Goal: Information Seeking & Learning: Learn about a topic

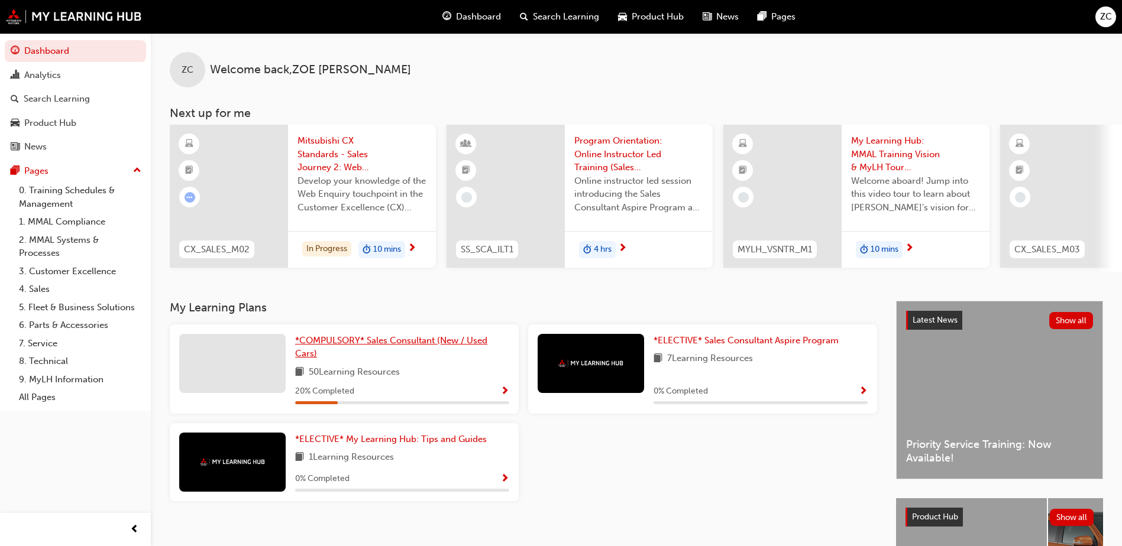
click at [361, 347] on span "*COMPULSORY* Sales Consultant (New / Used Cars)" at bounding box center [391, 347] width 192 height 24
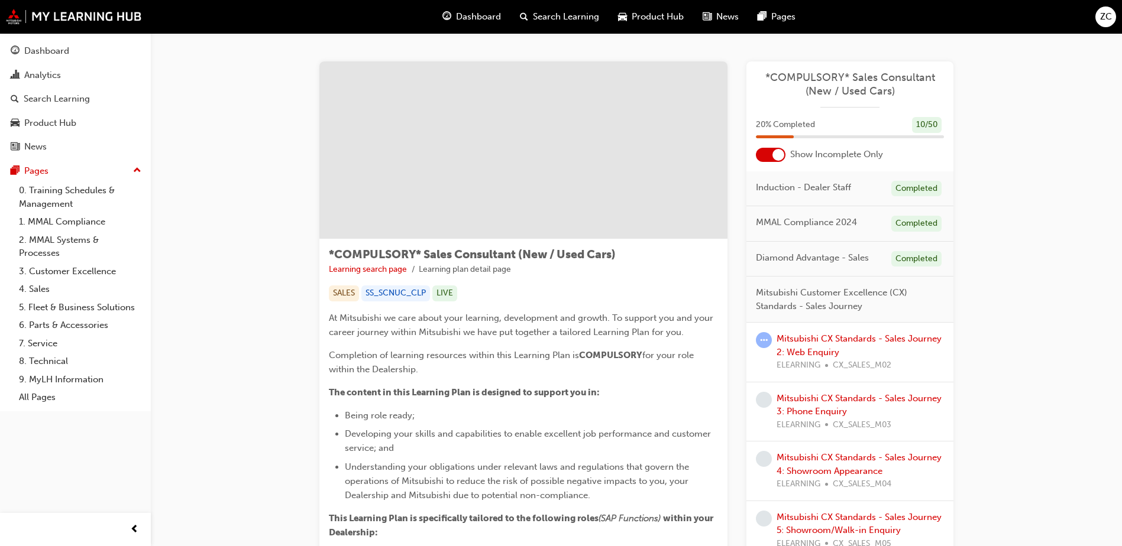
click at [866, 363] on span "CX_SALES_M02" at bounding box center [862, 366] width 59 height 14
click at [834, 335] on link "Mitsubishi CX Standards - Sales Journey 2: Web Enquiry" at bounding box center [858, 346] width 165 height 24
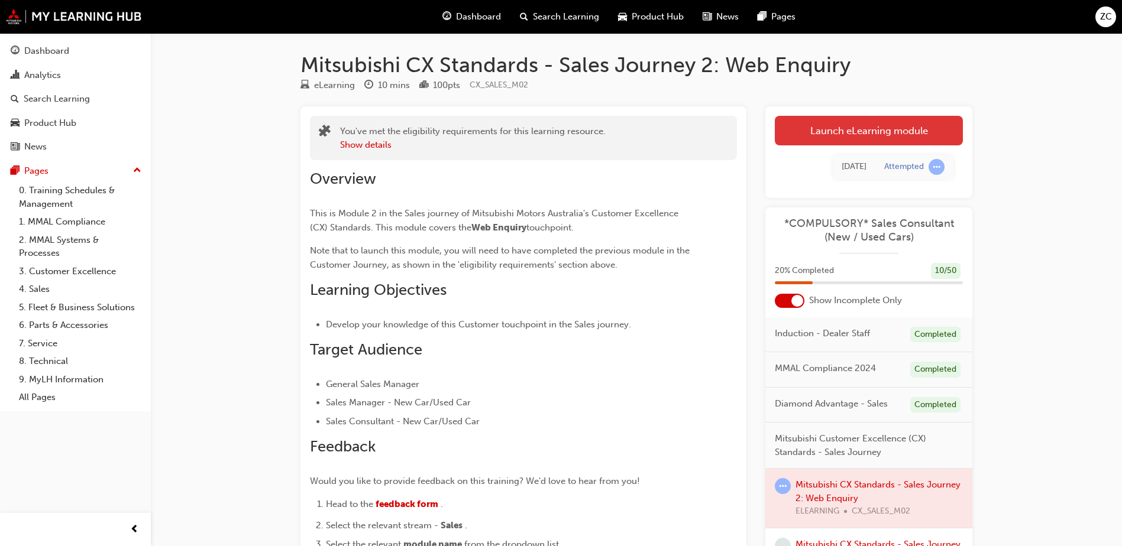
click at [856, 135] on link "Launch eLearning module" at bounding box center [869, 131] width 188 height 30
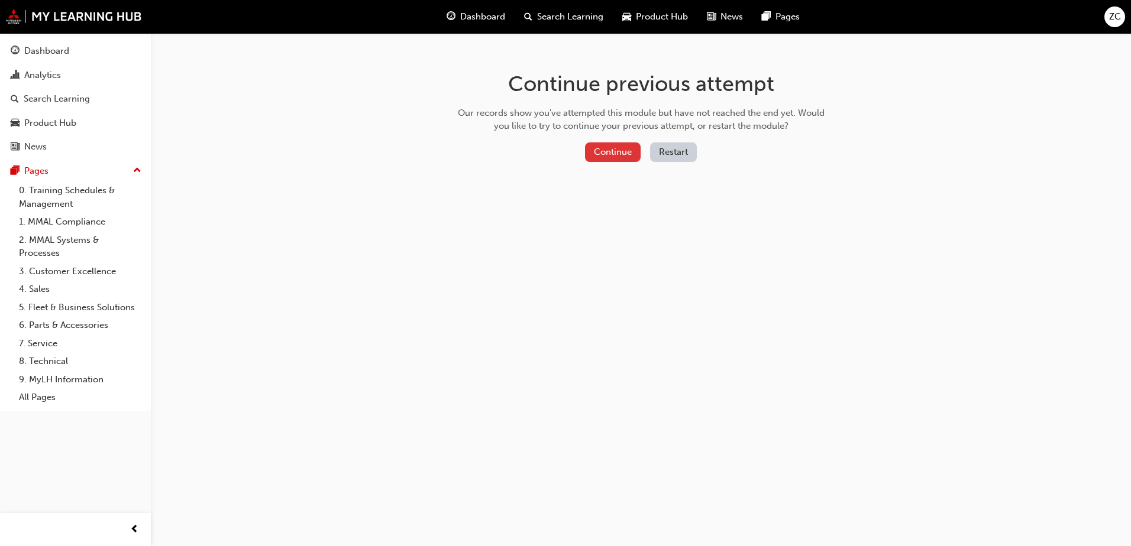
click at [609, 153] on button "Continue" at bounding box center [613, 153] width 56 height 20
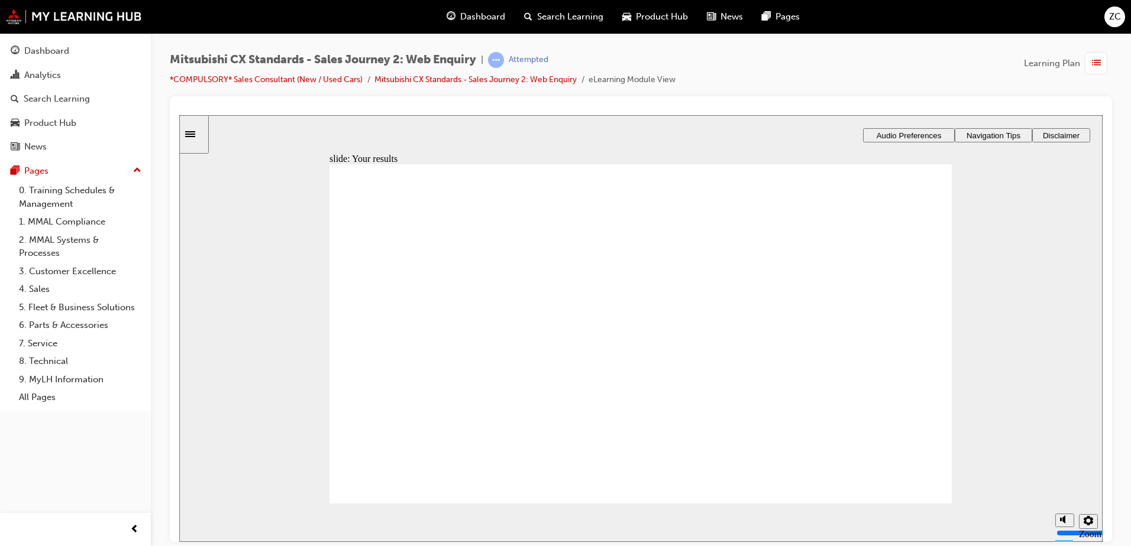
click at [195, 134] on icon "Sidebar Toggle" at bounding box center [190, 134] width 10 height 6
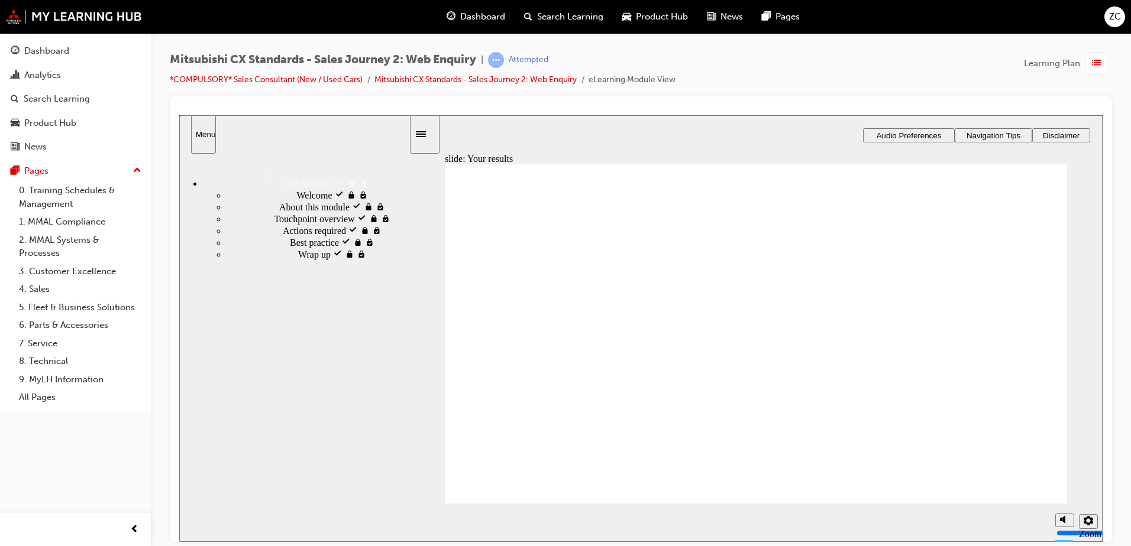
click at [296, 197] on span "Welcome visited" at bounding box center [327, 194] width 63 height 11
click at [336, 194] on div "Welcome visited Welcome" at bounding box center [317, 195] width 182 height 12
click at [319, 260] on div "Wrap up locked Wrap up" at bounding box center [317, 254] width 182 height 12
click at [309, 248] on div "Best practice visited Best practice" at bounding box center [317, 242] width 182 height 12
click at [296, 191] on span "Welcome visited" at bounding box center [327, 194] width 63 height 11
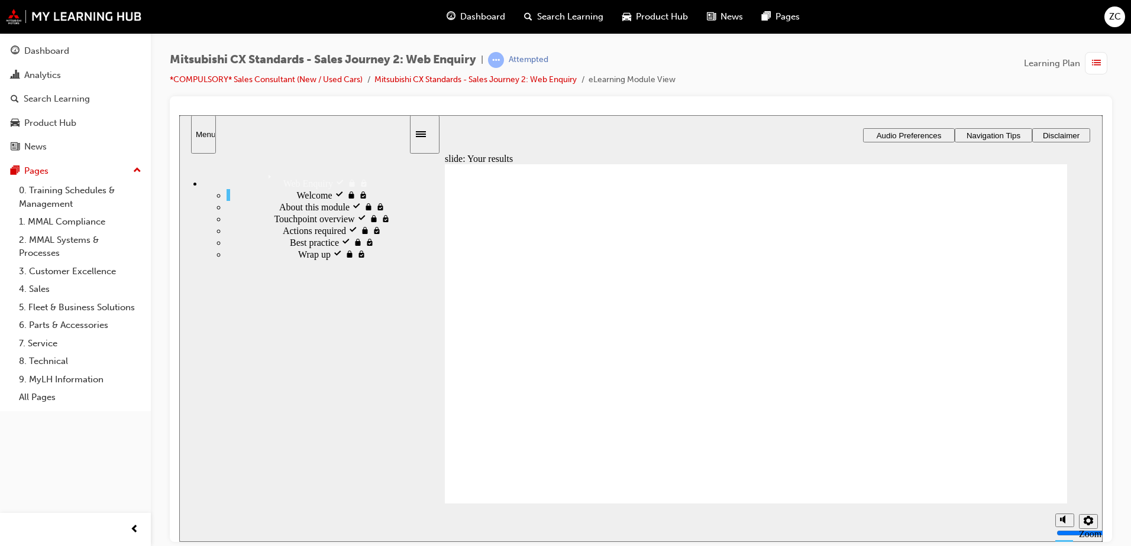
click at [552, 78] on link "Mitsubishi CX Standards - Sales Journey 2: Web Enquiry" at bounding box center [475, 80] width 202 height 10
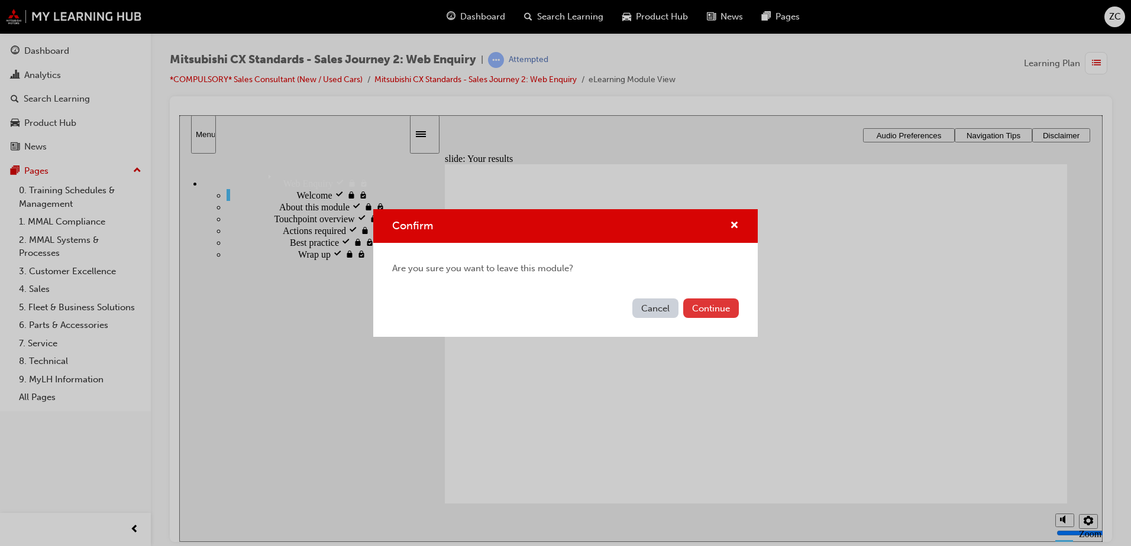
click at [719, 308] on button "Continue" at bounding box center [711, 309] width 56 height 20
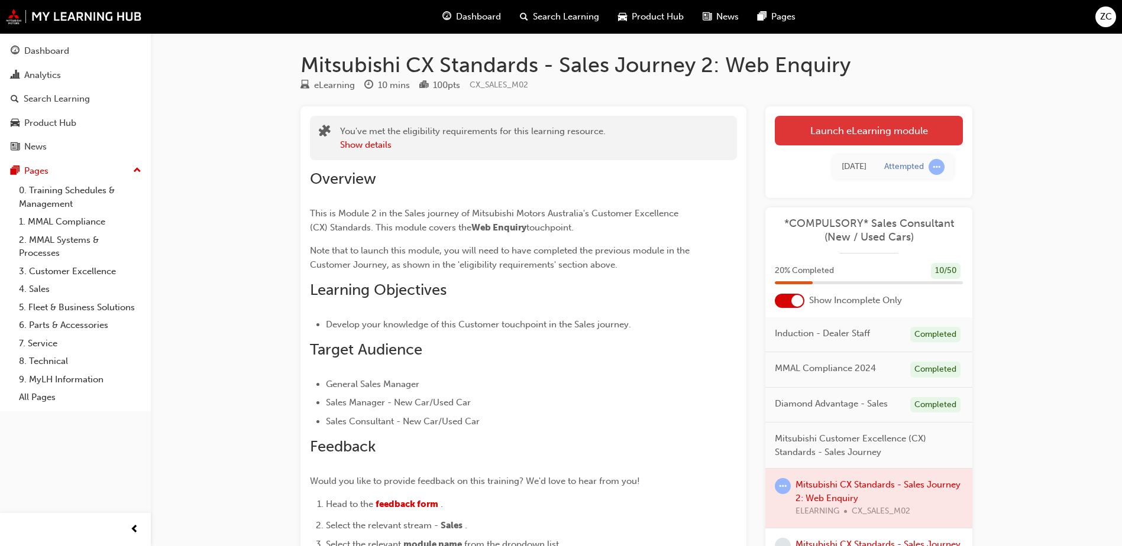
click at [859, 133] on link "Launch eLearning module" at bounding box center [869, 131] width 188 height 30
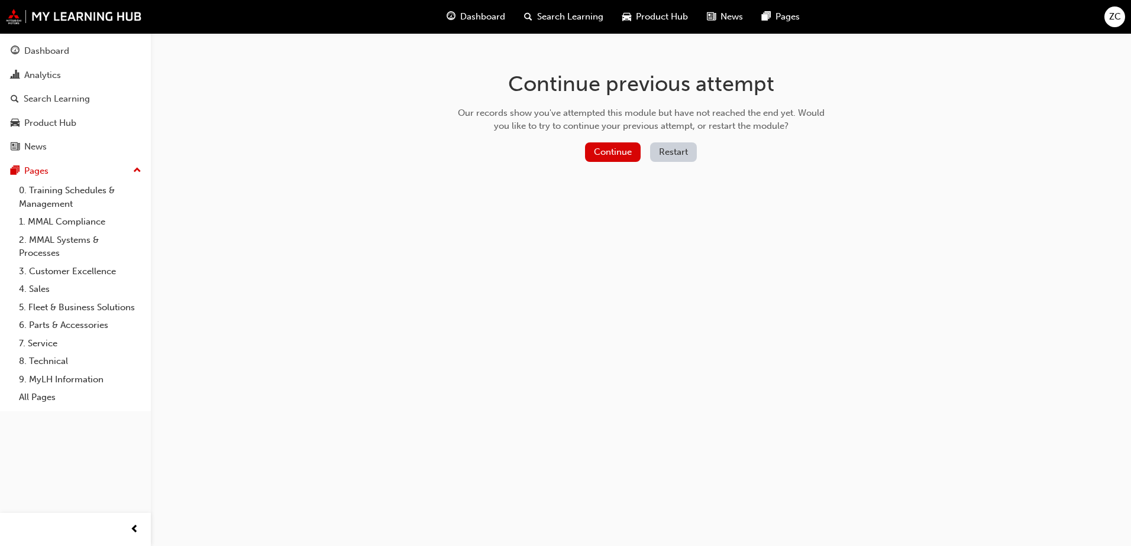
click at [667, 150] on button "Restart" at bounding box center [673, 153] width 47 height 20
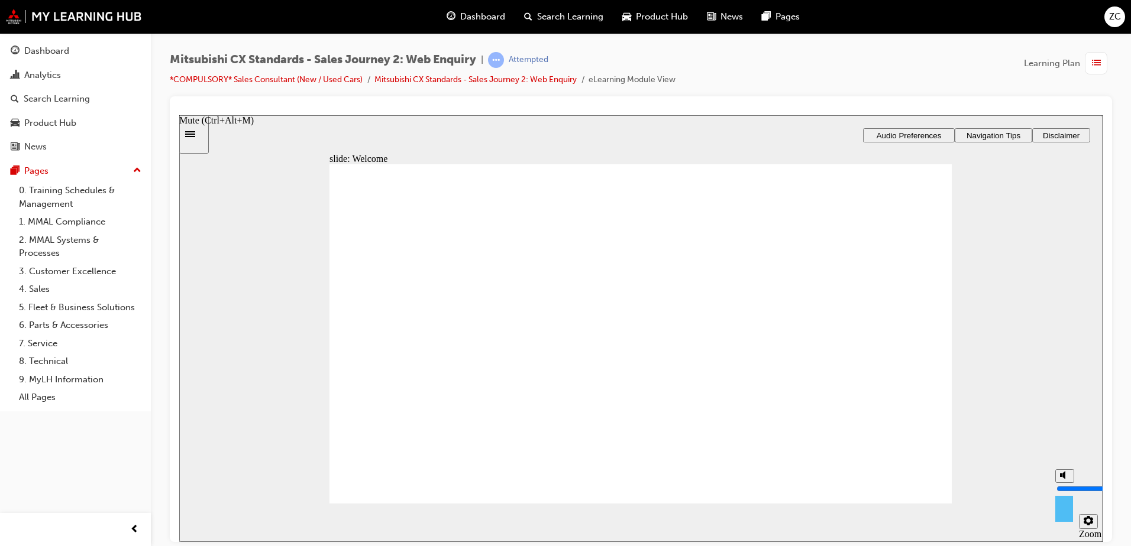
click at [1059, 517] on div "misc controls" at bounding box center [1064, 505] width 18 height 44
click at [1011, 364] on div "slide: Welcome Web Enquiry Sales Journey Click Start your engines to begin. Sta…" at bounding box center [640, 328] width 923 height 427
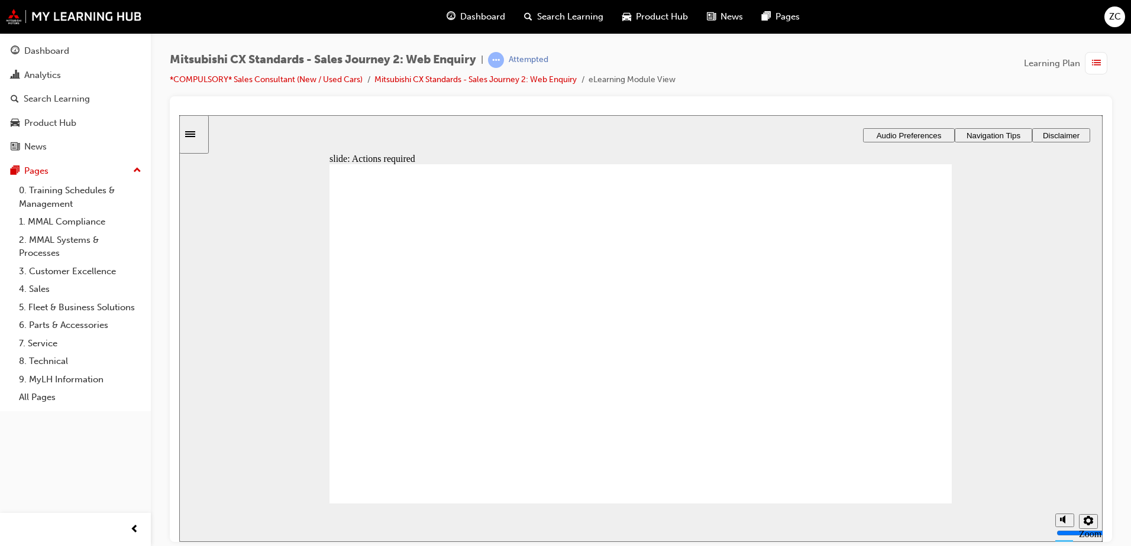
drag, startPoint x: 636, startPoint y: 438, endPoint x: 635, endPoint y: 426, distance: 12.0
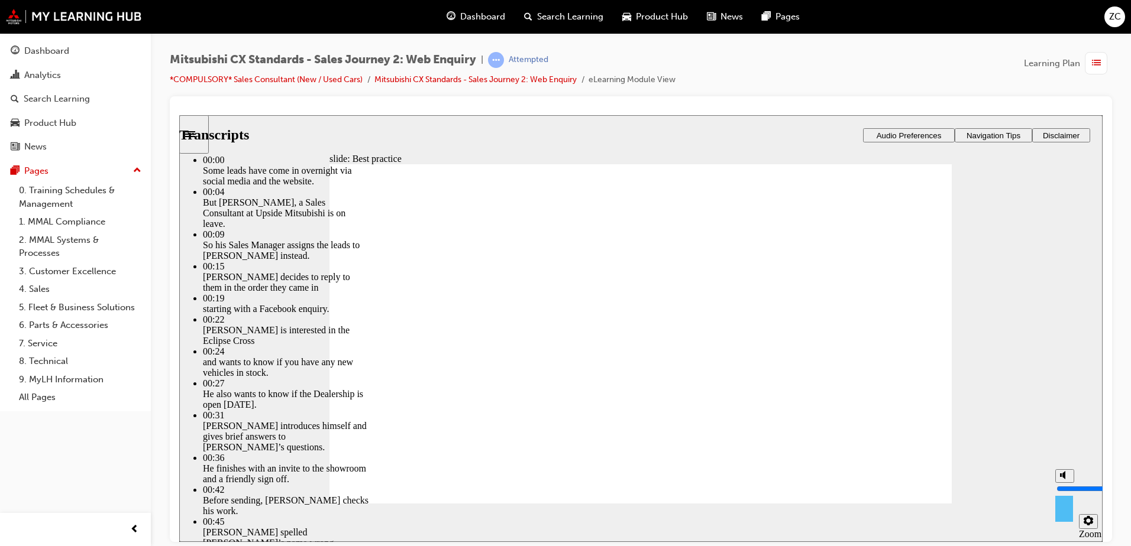
type input "9"
type input "10"
type input "9"
type input "10"
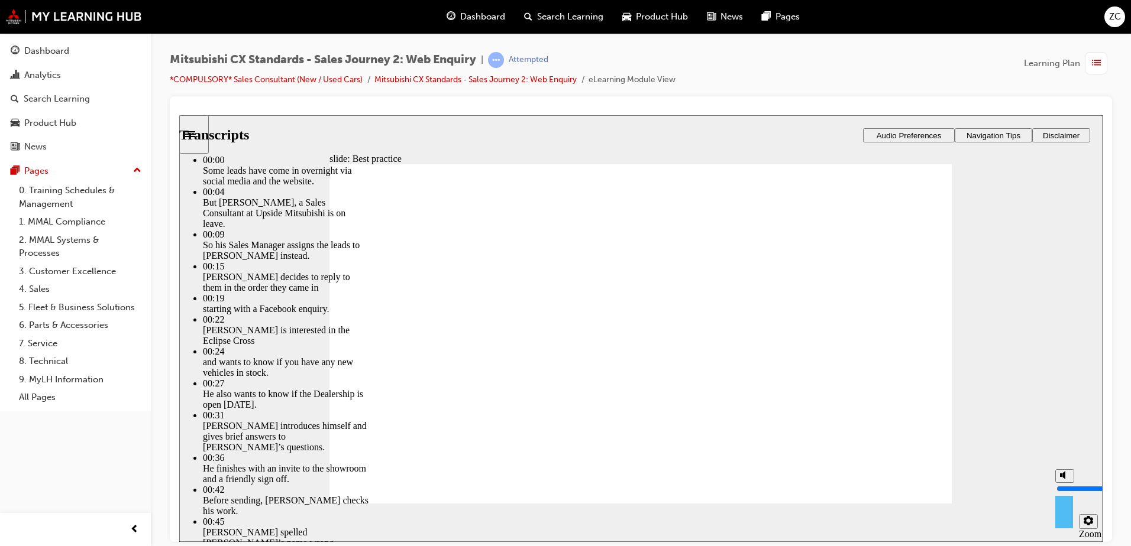
drag, startPoint x: 1062, startPoint y: 474, endPoint x: 1052, endPoint y: 459, distance: 18.4
type input "10"
click at [1059, 484] on input "volume" at bounding box center [1094, 488] width 76 height 9
type input "78"
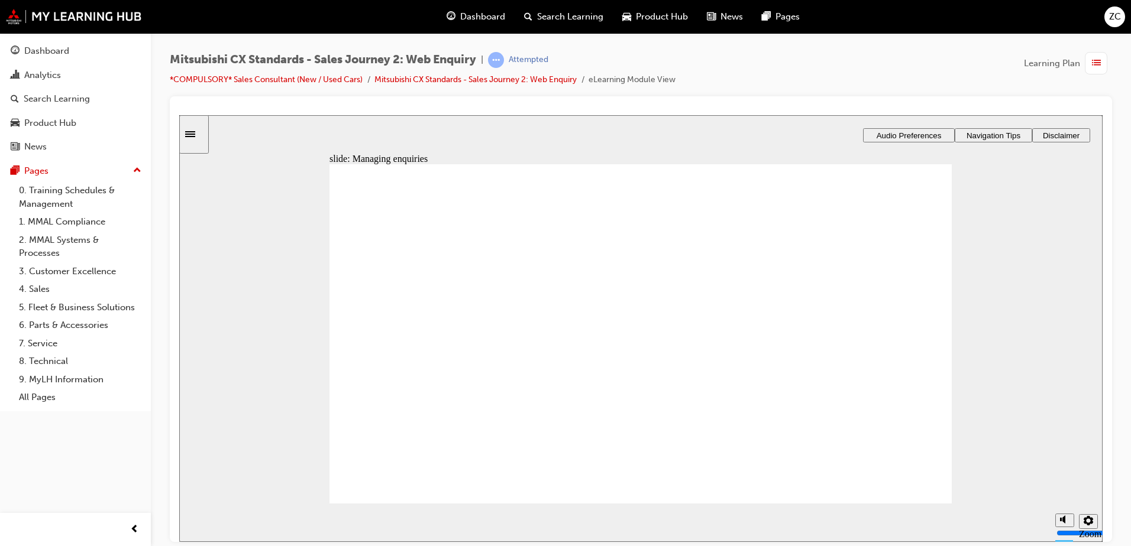
drag, startPoint x: 423, startPoint y: 355, endPoint x: 598, endPoint y: 322, distance: 178.1
drag, startPoint x: 372, startPoint y: 374, endPoint x: 568, endPoint y: 354, distance: 197.4
drag, startPoint x: 400, startPoint y: 363, endPoint x: 606, endPoint y: 407, distance: 210.6
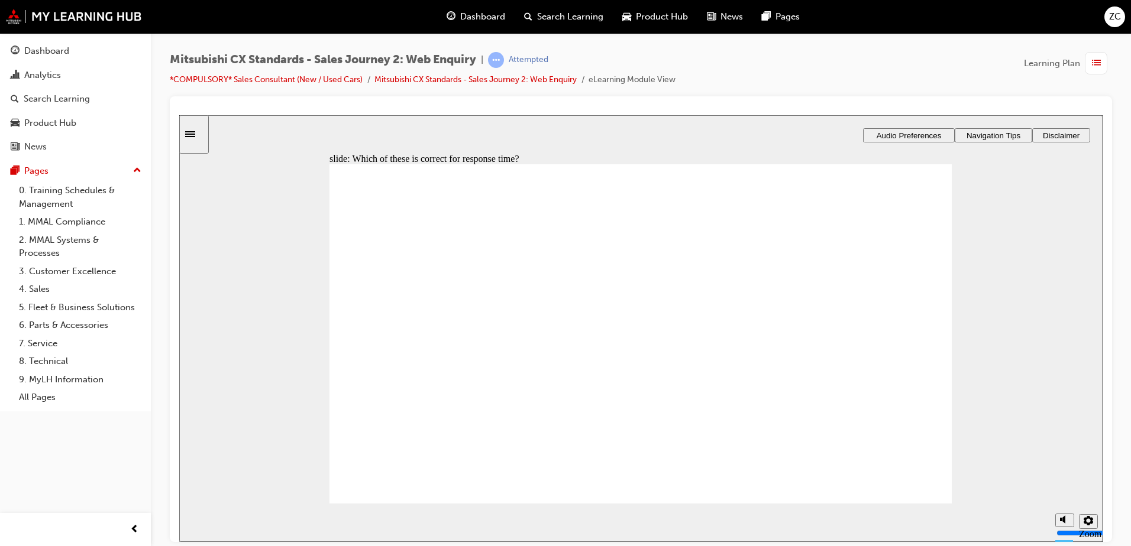
radio input "true"
drag, startPoint x: 397, startPoint y: 369, endPoint x: 587, endPoint y: 270, distance: 214.3
drag, startPoint x: 396, startPoint y: 378, endPoint x: 594, endPoint y: 315, distance: 207.8
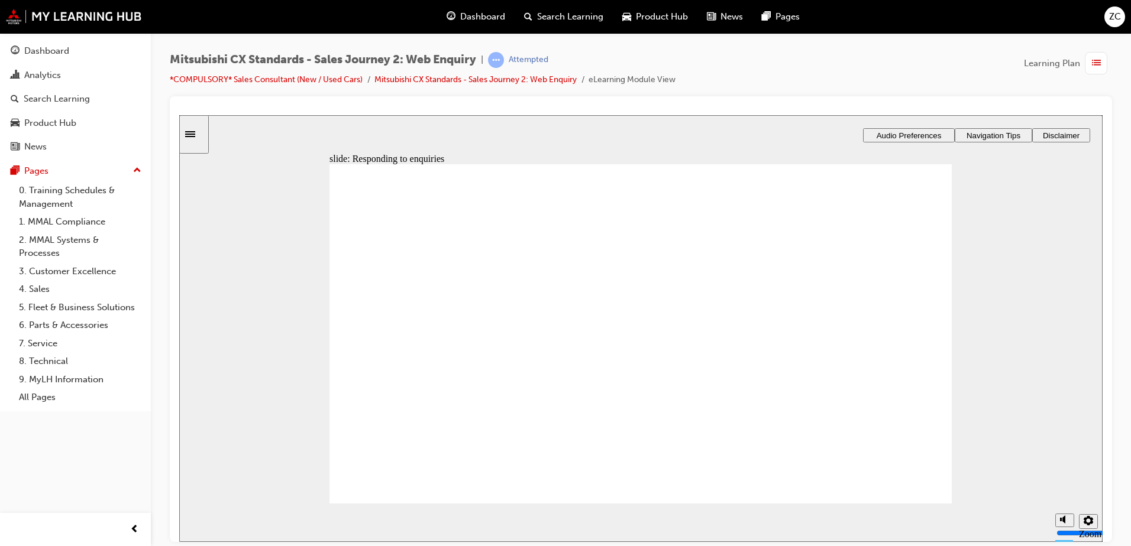
drag, startPoint x: 378, startPoint y: 378, endPoint x: 554, endPoint y: 355, distance: 176.6
drag, startPoint x: 402, startPoint y: 377, endPoint x: 593, endPoint y: 400, distance: 193.1
drag, startPoint x: 381, startPoint y: 387, endPoint x: 585, endPoint y: 441, distance: 210.8
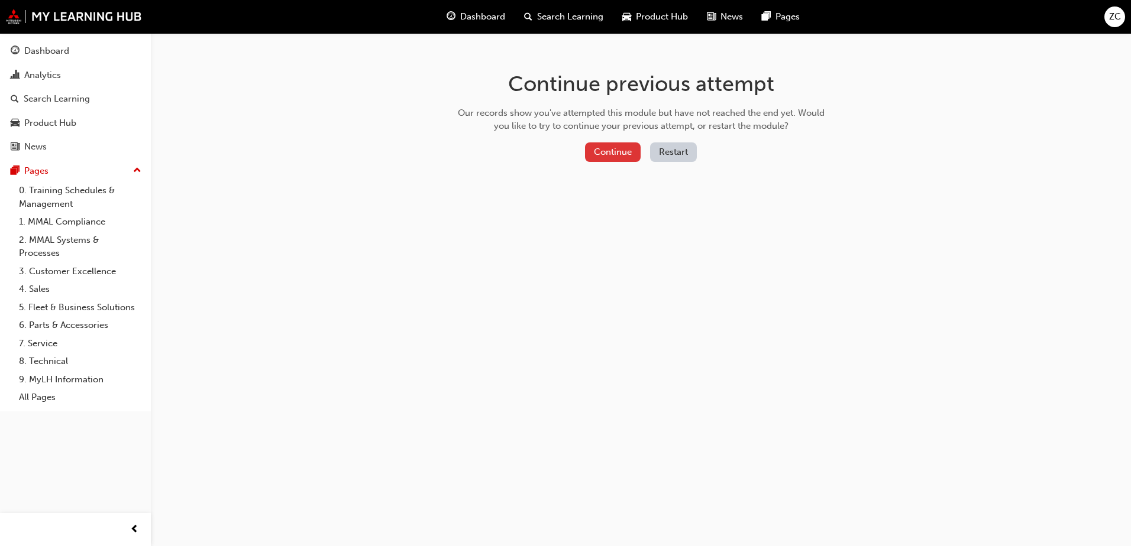
click at [594, 154] on button "Continue" at bounding box center [613, 153] width 56 height 20
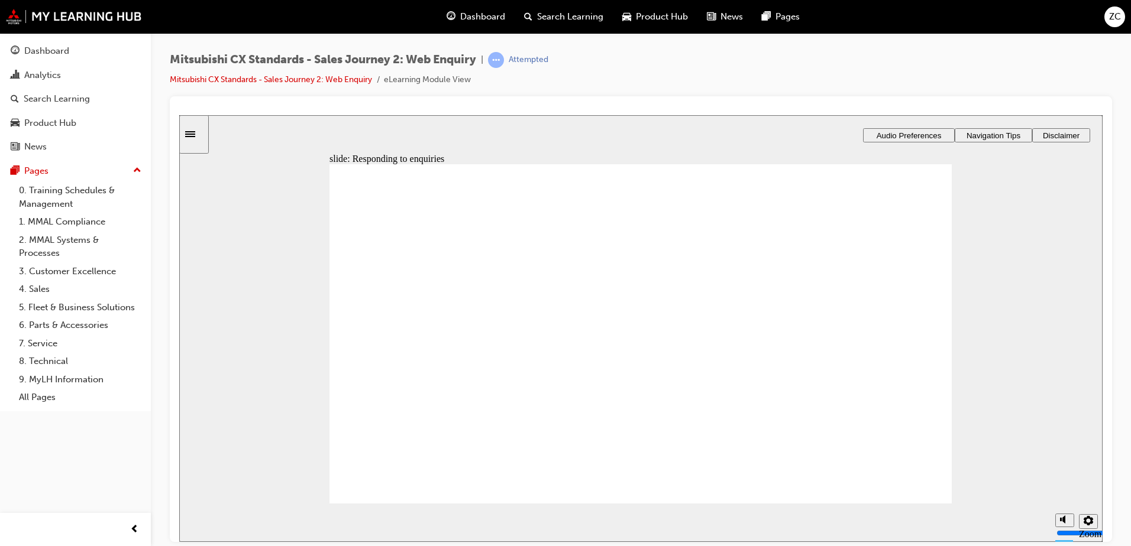
drag, startPoint x: 408, startPoint y: 368, endPoint x: 623, endPoint y: 286, distance: 229.9
drag, startPoint x: 433, startPoint y: 367, endPoint x: 629, endPoint y: 305, distance: 205.5
drag, startPoint x: 399, startPoint y: 370, endPoint x: 596, endPoint y: 355, distance: 197.5
drag, startPoint x: 465, startPoint y: 370, endPoint x: 570, endPoint y: 417, distance: 114.9
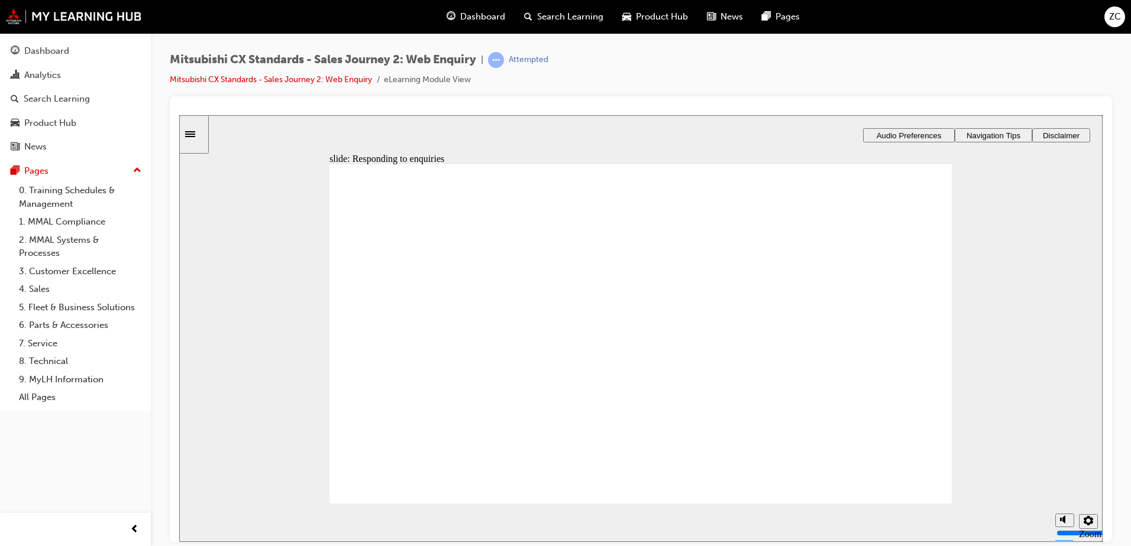
radio input "true"
checkbox input "true"
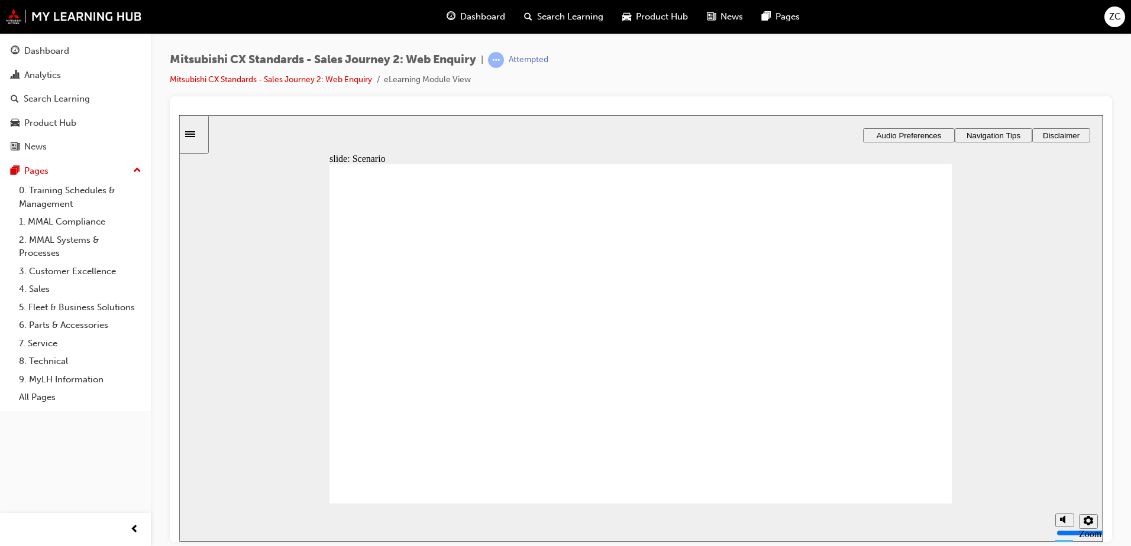
checkbox input "true"
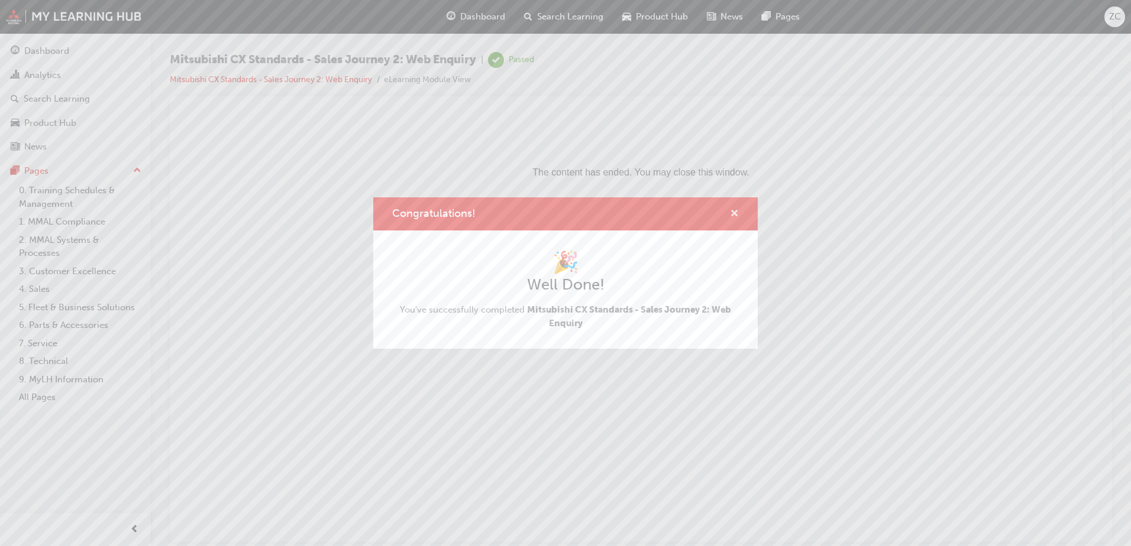
click at [733, 210] on span "cross-icon" at bounding box center [734, 214] width 9 height 11
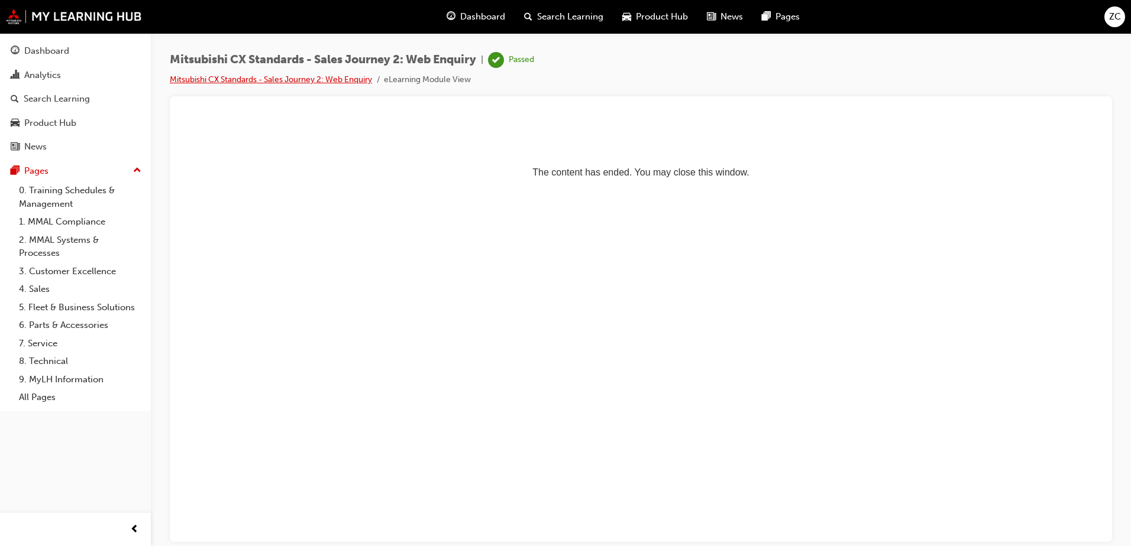
click at [301, 79] on link "Mitsubishi CX Standards - Sales Journey 2: Web Enquiry" at bounding box center [271, 80] width 202 height 10
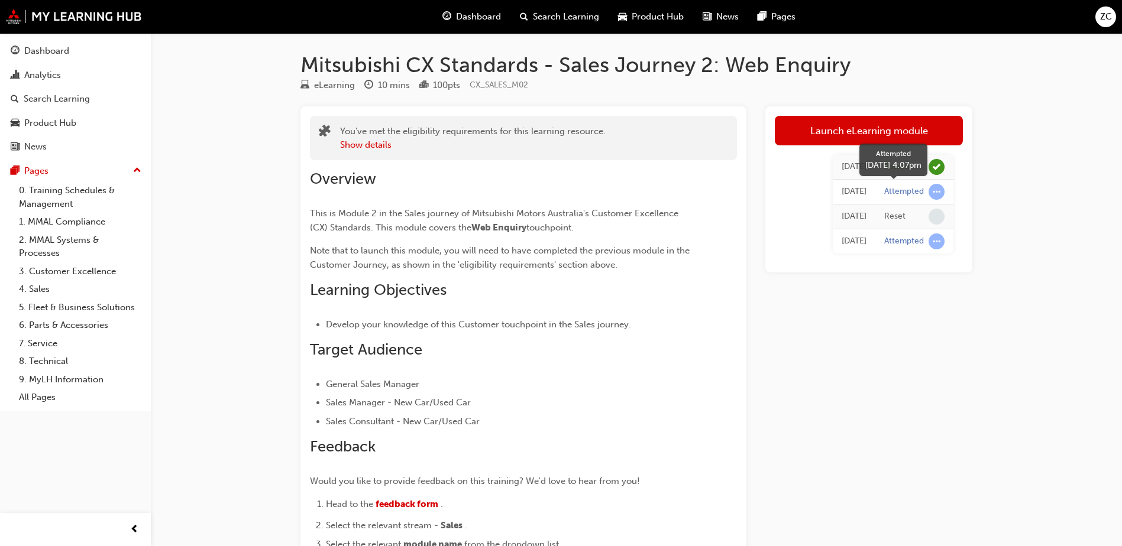
click at [889, 195] on div "Attempted" at bounding box center [904, 191] width 40 height 11
click at [475, 12] on span "Dashboard" at bounding box center [478, 17] width 45 height 14
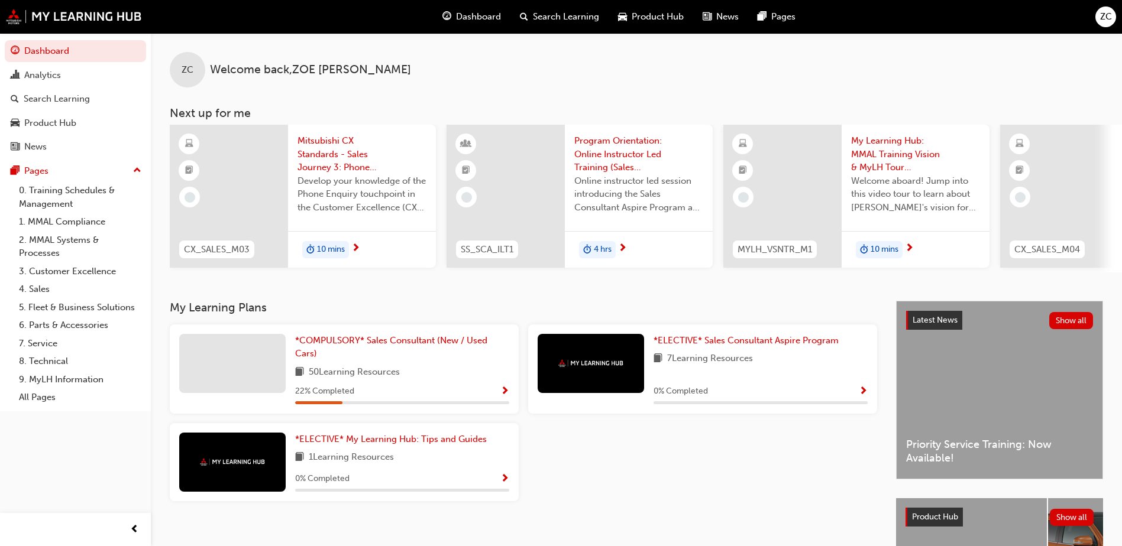
click at [348, 158] on span "Mitsubishi CX Standards - Sales Journey 3: Phone Enquiry" at bounding box center [361, 154] width 129 height 40
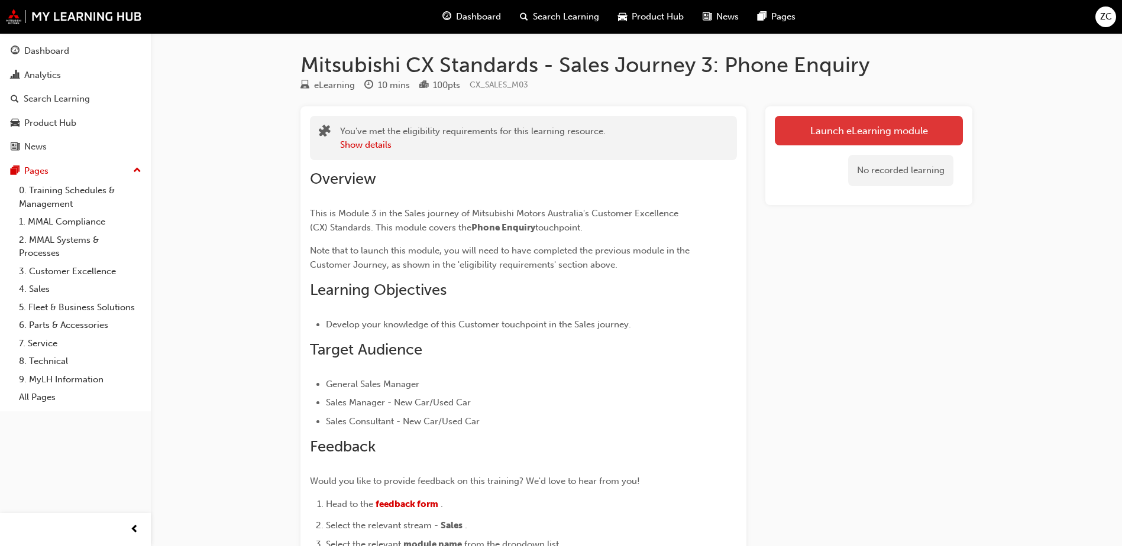
click at [818, 126] on link "Launch eLearning module" at bounding box center [869, 131] width 188 height 30
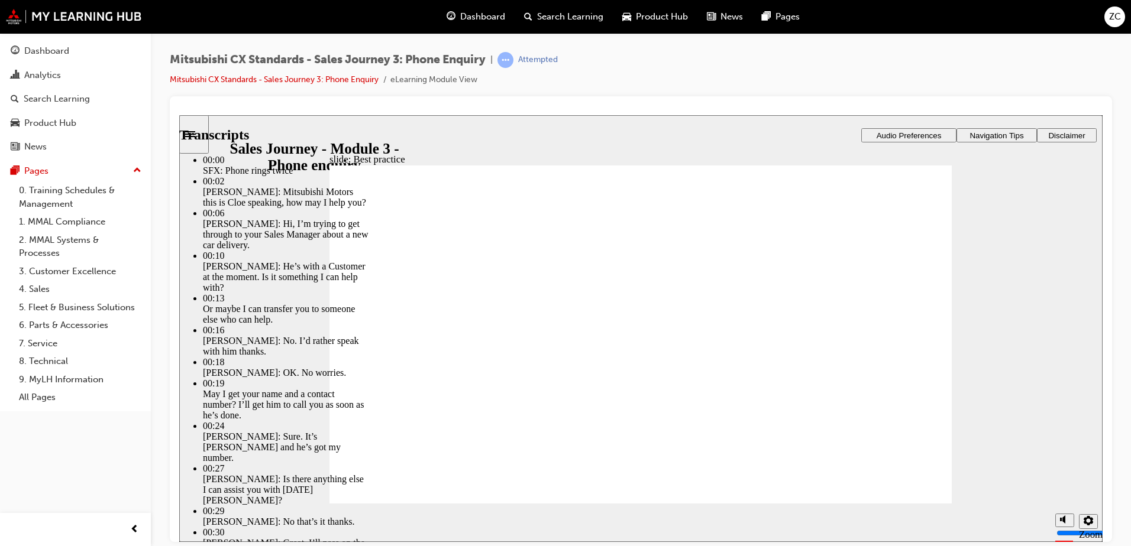
type input "100"
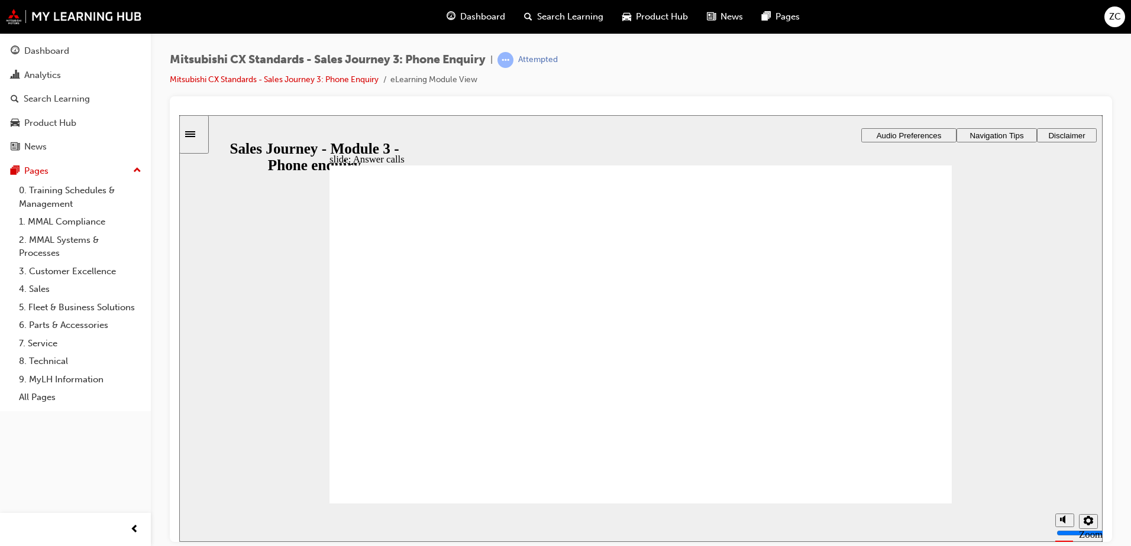
checkbox input "true"
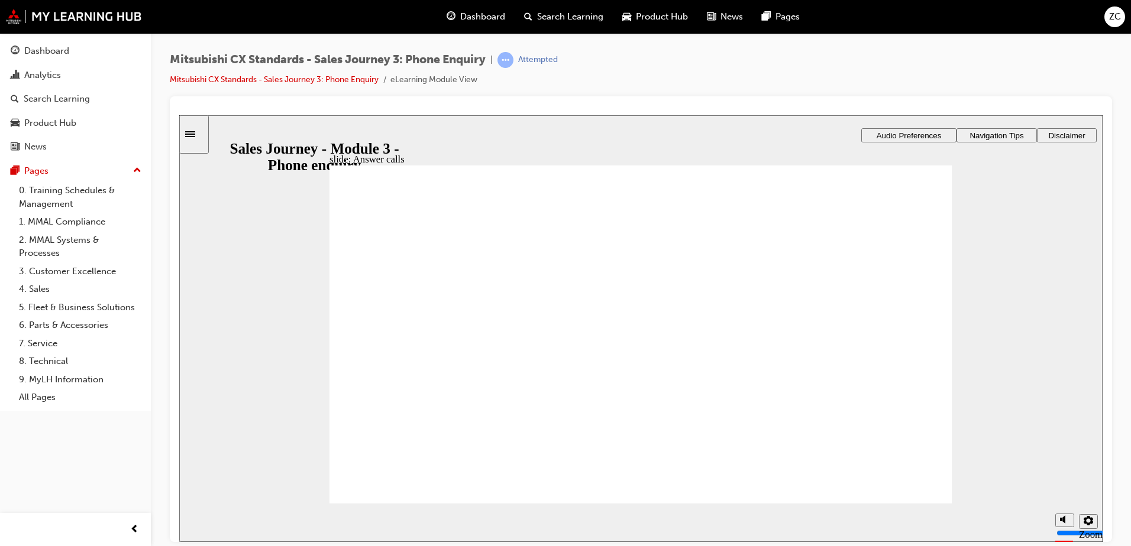
drag, startPoint x: 466, startPoint y: 356, endPoint x: 667, endPoint y: 259, distance: 223.2
drag, startPoint x: 379, startPoint y: 355, endPoint x: 795, endPoint y: 245, distance: 430.8
drag, startPoint x: 373, startPoint y: 351, endPoint x: 584, endPoint y: 307, distance: 215.6
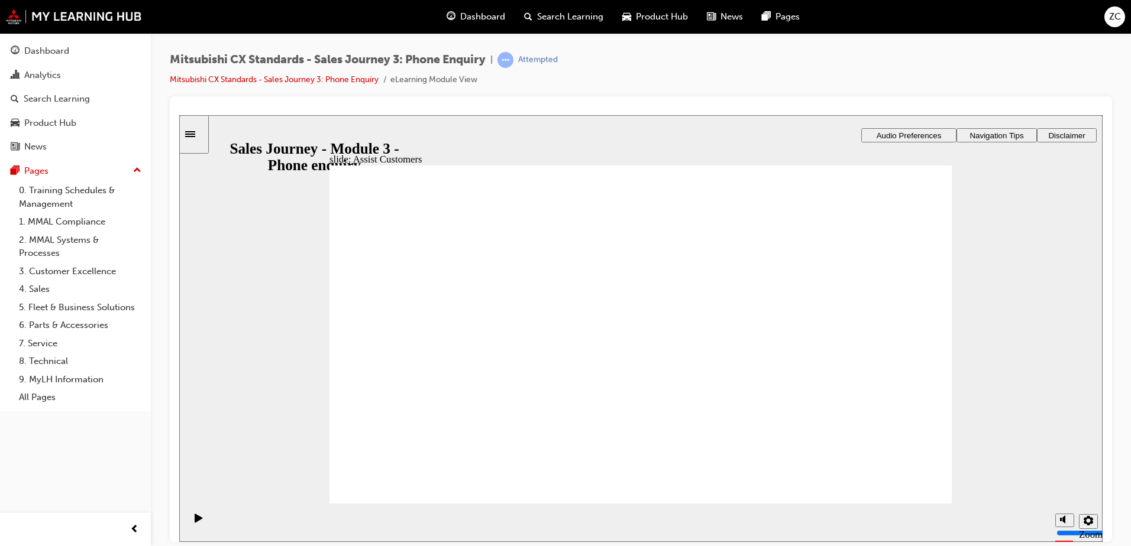
drag, startPoint x: 435, startPoint y: 348, endPoint x: 775, endPoint y: 282, distance: 346.3
drag, startPoint x: 422, startPoint y: 377, endPoint x: 598, endPoint y: 360, distance: 177.6
drag, startPoint x: 407, startPoint y: 355, endPoint x: 591, endPoint y: 265, distance: 205.0
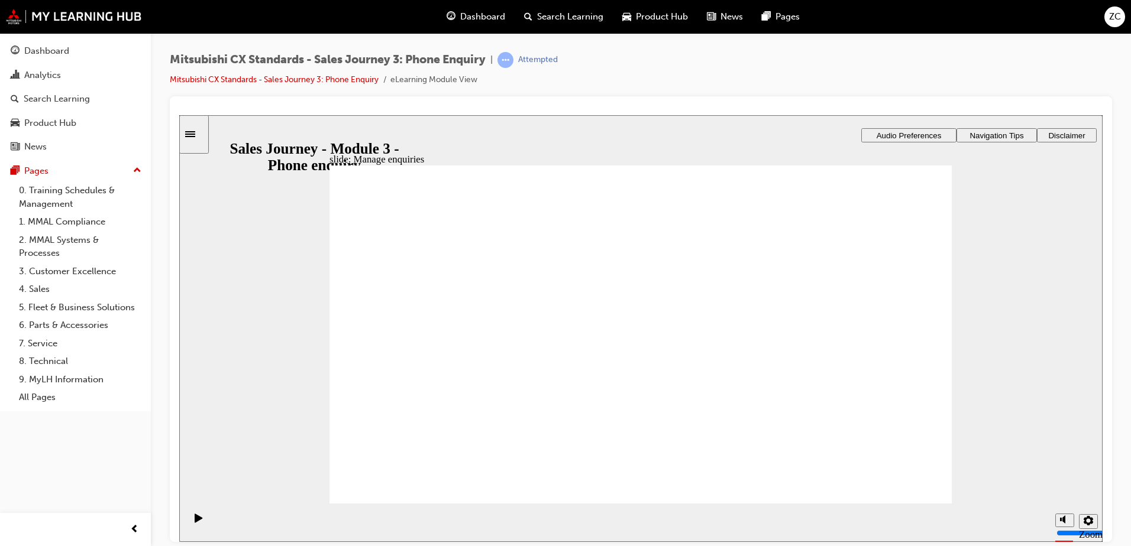
drag, startPoint x: 426, startPoint y: 360, endPoint x: 625, endPoint y: 324, distance: 202.4
drag, startPoint x: 412, startPoint y: 349, endPoint x: 600, endPoint y: 364, distance: 188.6
drag, startPoint x: 425, startPoint y: 362, endPoint x: 831, endPoint y: 264, distance: 417.8
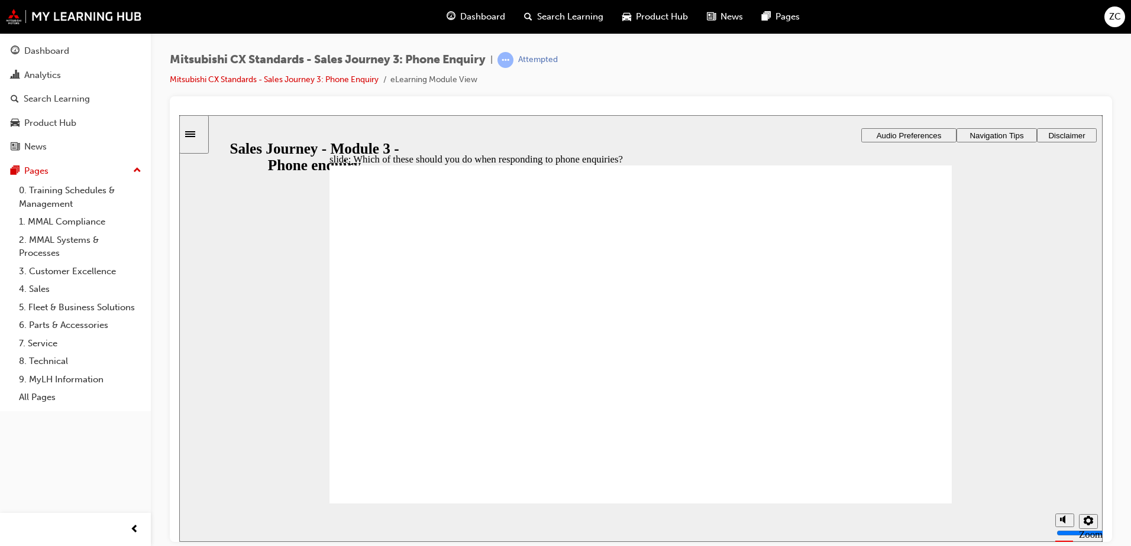
checkbox input "true"
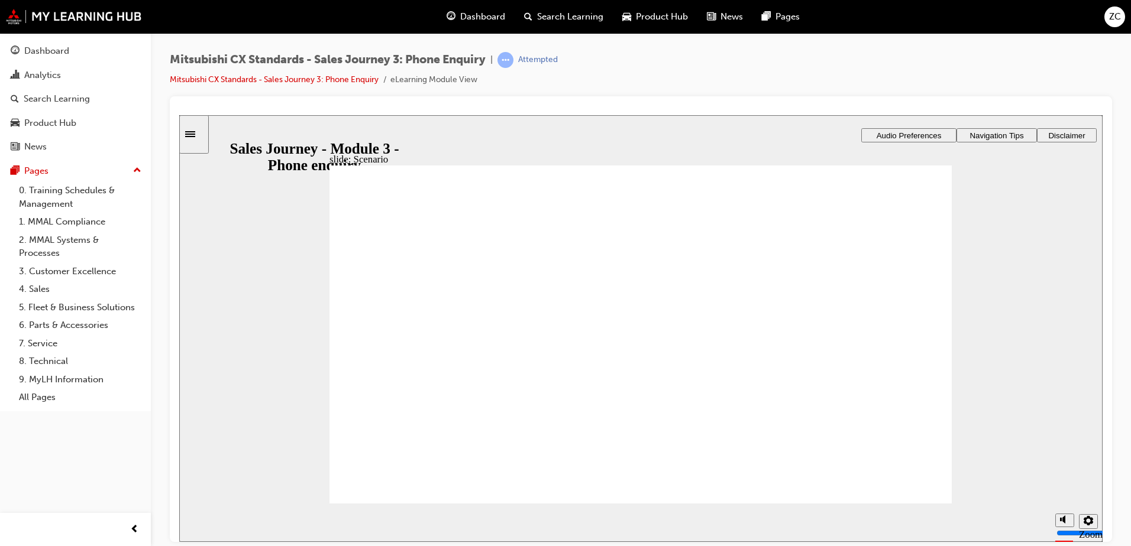
checkbox input "true"
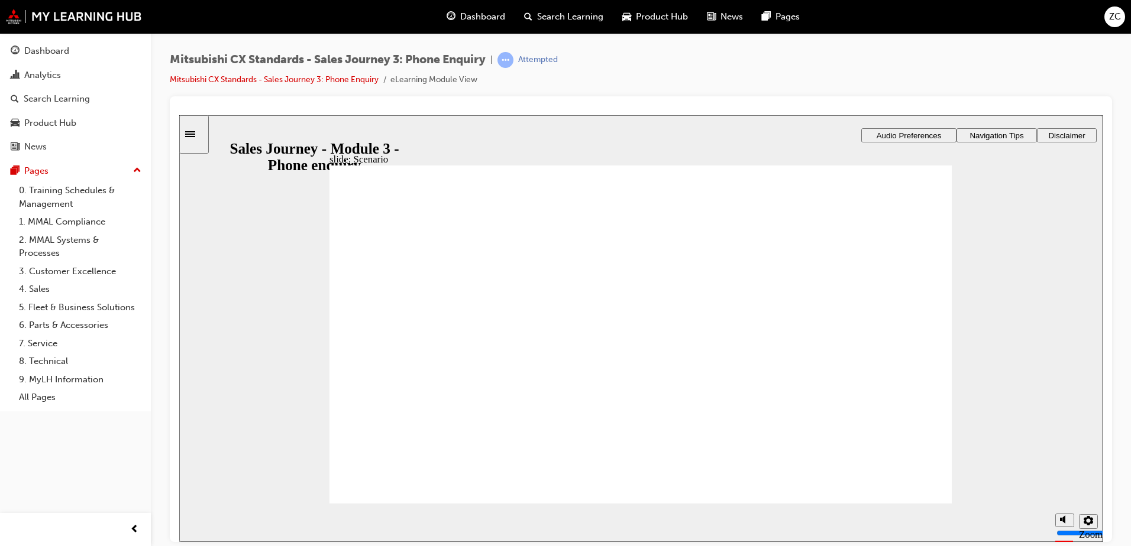
checkbox input "true"
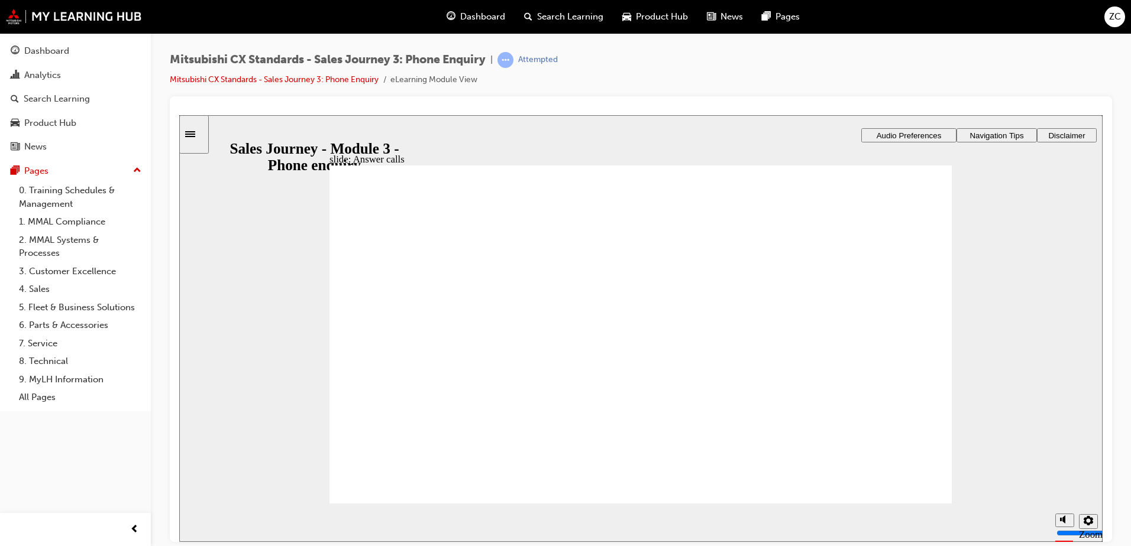
checkbox input "true"
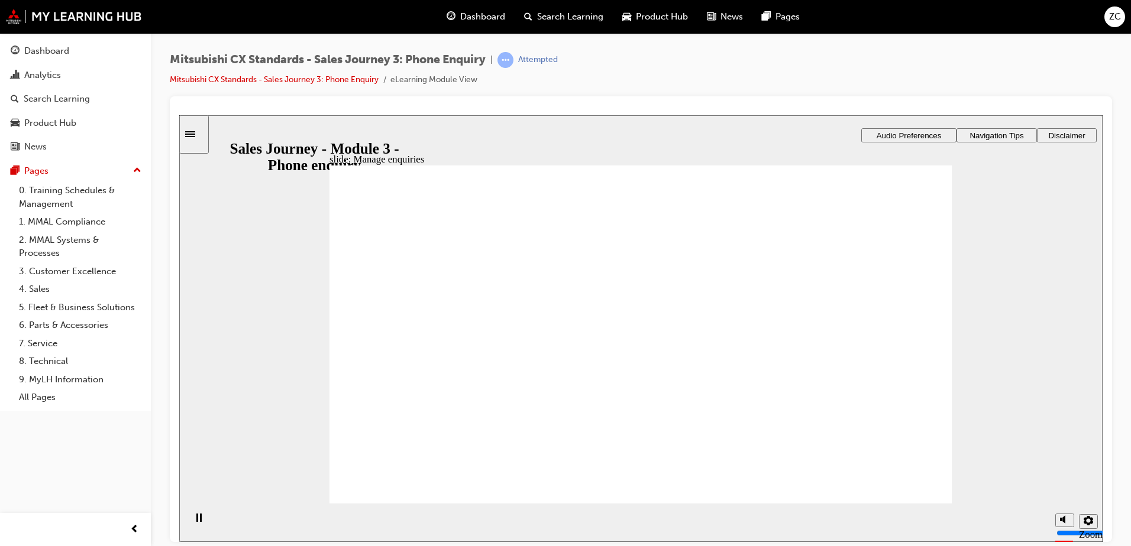
drag, startPoint x: 456, startPoint y: 370, endPoint x: 635, endPoint y: 268, distance: 206.3
drag, startPoint x: 391, startPoint y: 366, endPoint x: 558, endPoint y: 342, distance: 168.4
drag, startPoint x: 409, startPoint y: 371, endPoint x: 584, endPoint y: 385, distance: 176.2
drag, startPoint x: 451, startPoint y: 360, endPoint x: 852, endPoint y: 269, distance: 411.6
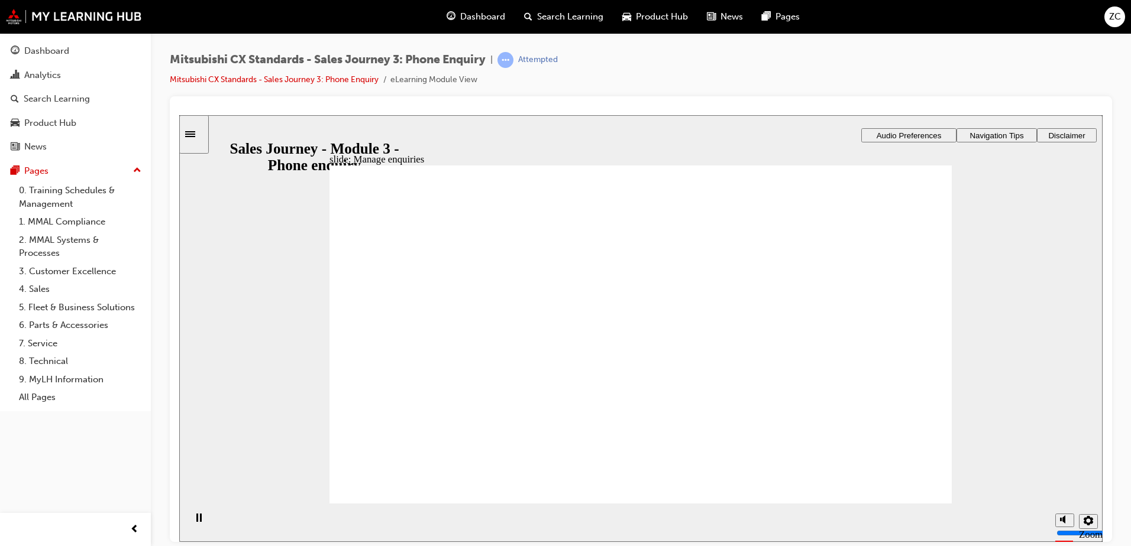
checkbox input "true"
